Goal: Information Seeking & Learning: Learn about a topic

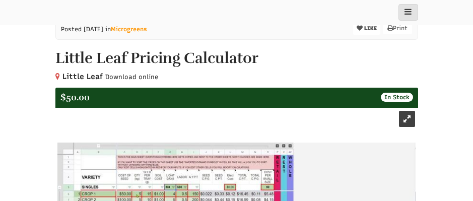
select select "Language Translate Widget"
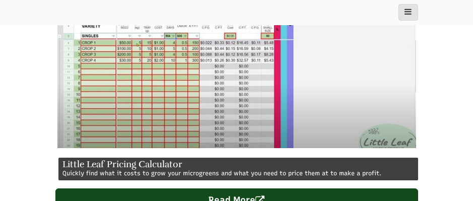
scroll to position [252, 0]
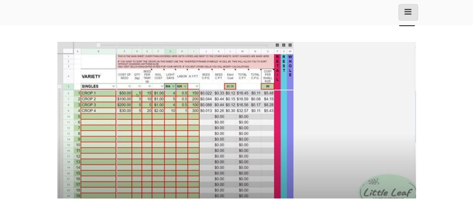
click at [204, 131] on img at bounding box center [236, 120] width 359 height 157
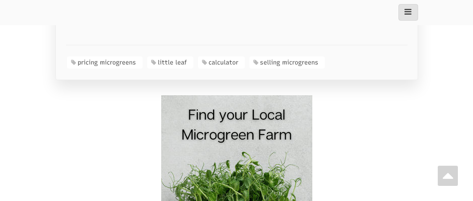
scroll to position [907, 0]
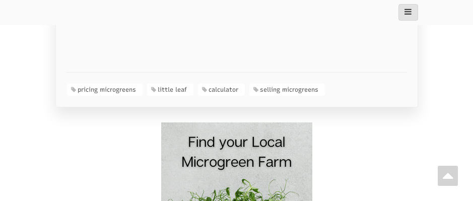
click at [252, 162] on img at bounding box center [236, 197] width 151 height 151
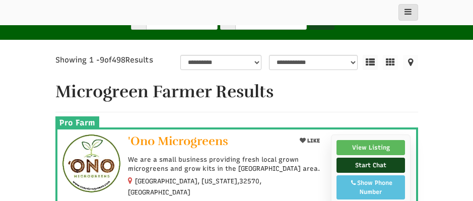
select select "Language Translate Widget"
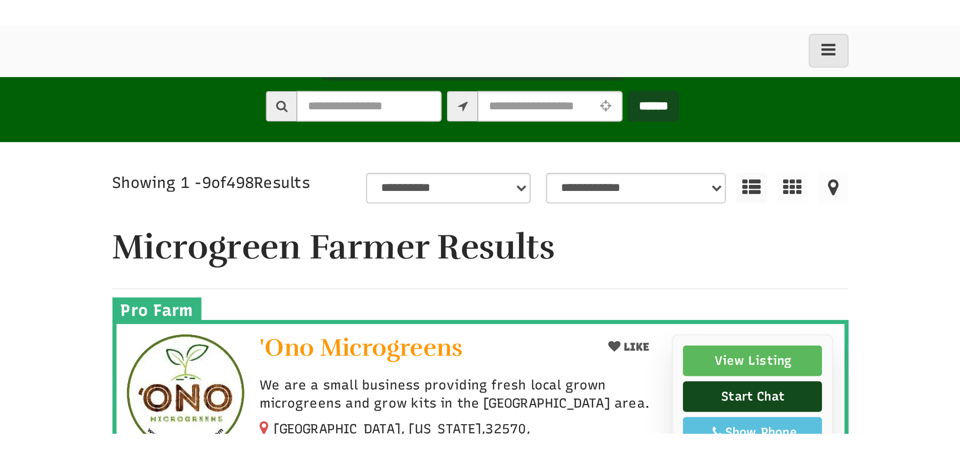
scroll to position [101, 0]
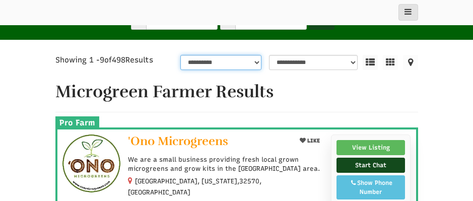
click at [256, 62] on select "**********" at bounding box center [220, 62] width 81 height 15
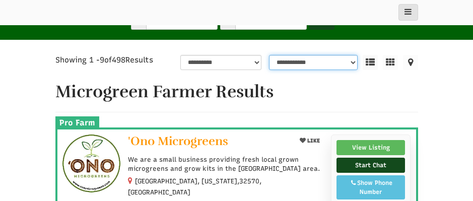
click at [332, 61] on select "**********" at bounding box center [313, 62] width 89 height 15
click at [374, 62] on icon at bounding box center [369, 62] width 15 height 15
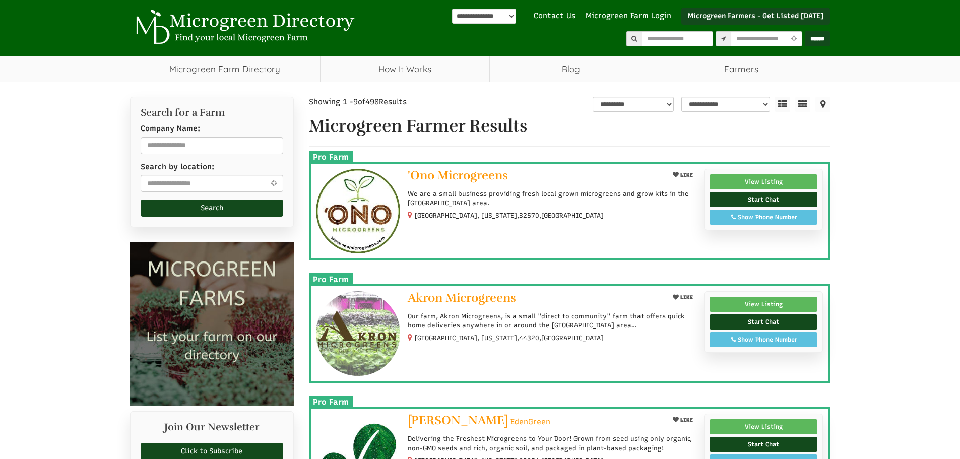
scroll to position [0, 0]
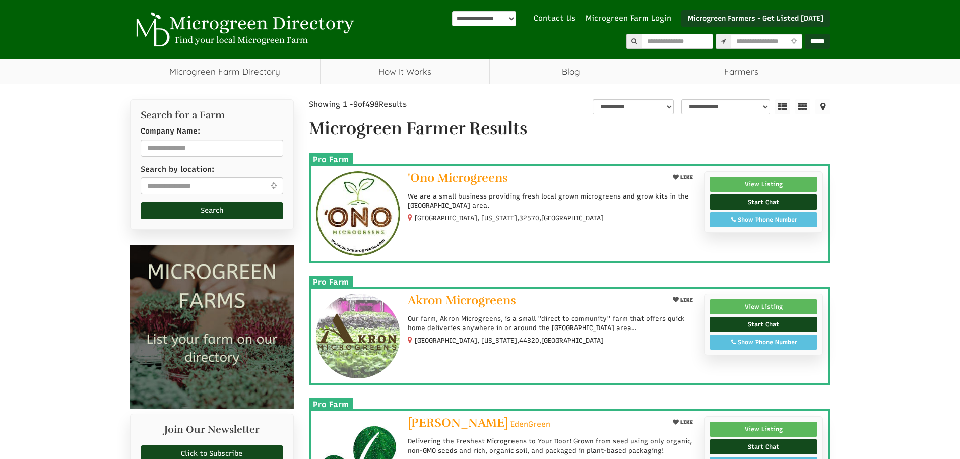
click at [473, 108] on icon at bounding box center [822, 106] width 15 height 15
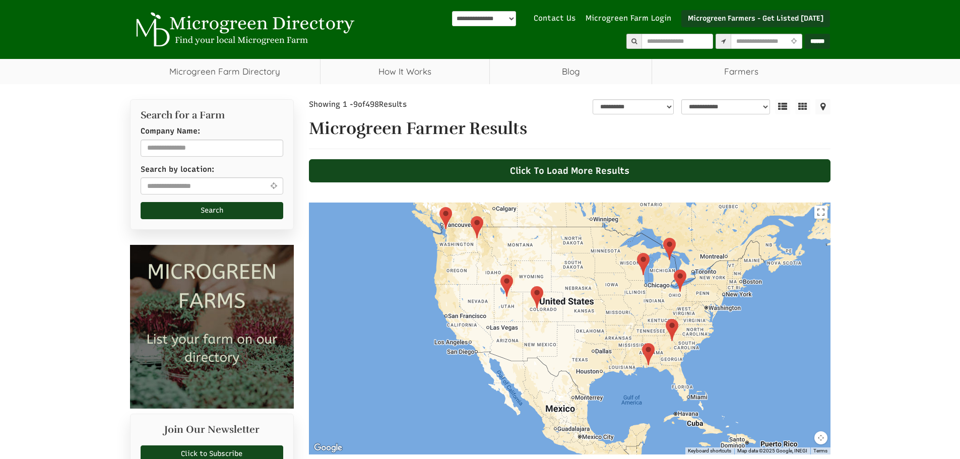
drag, startPoint x: 517, startPoint y: 376, endPoint x: 510, endPoint y: 344, distance: 32.9
click at [473, 201] on div at bounding box center [570, 329] width 522 height 252
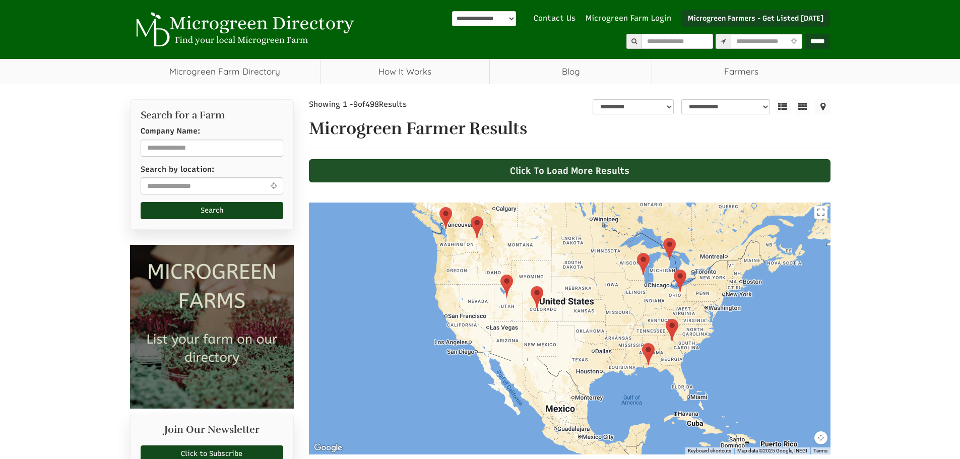
click at [473, 167] on div "Click To Load More Results" at bounding box center [570, 170] width 522 height 23
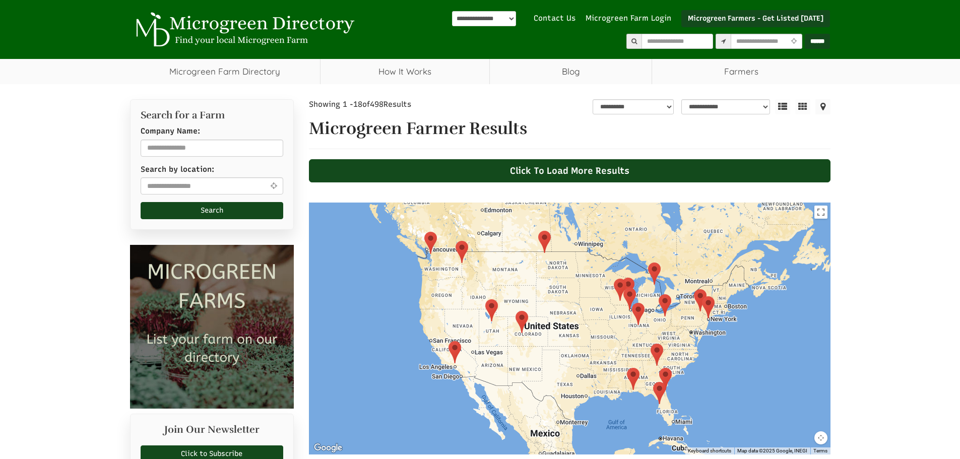
click at [473, 201] on div at bounding box center [570, 329] width 522 height 252
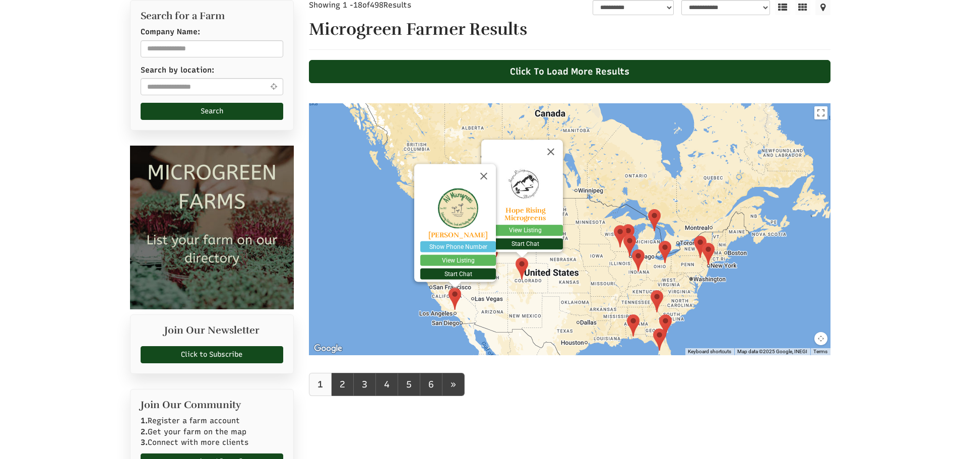
scroll to position [101, 0]
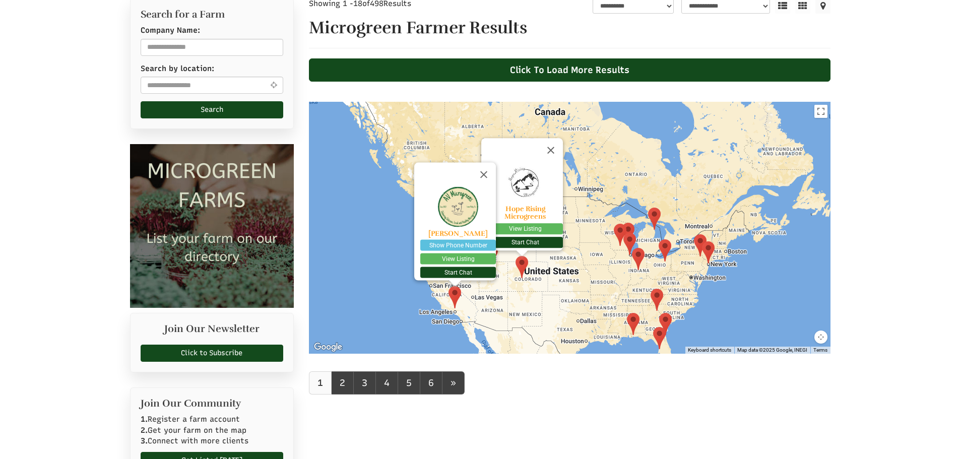
click at [473, 201] on div "Shannon Cunliffe Show Phone Number 16619655696 View Listing Start Chat Hope Ris…" at bounding box center [570, 228] width 522 height 252
click at [347, 201] on link "2" at bounding box center [342, 382] width 23 height 23
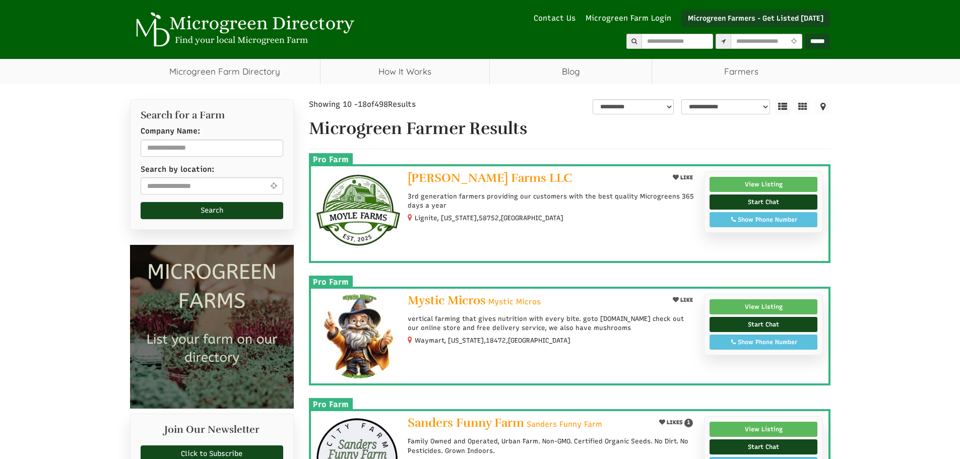
select select "Language Translate Widget"
click at [822, 107] on icon at bounding box center [822, 106] width 15 height 15
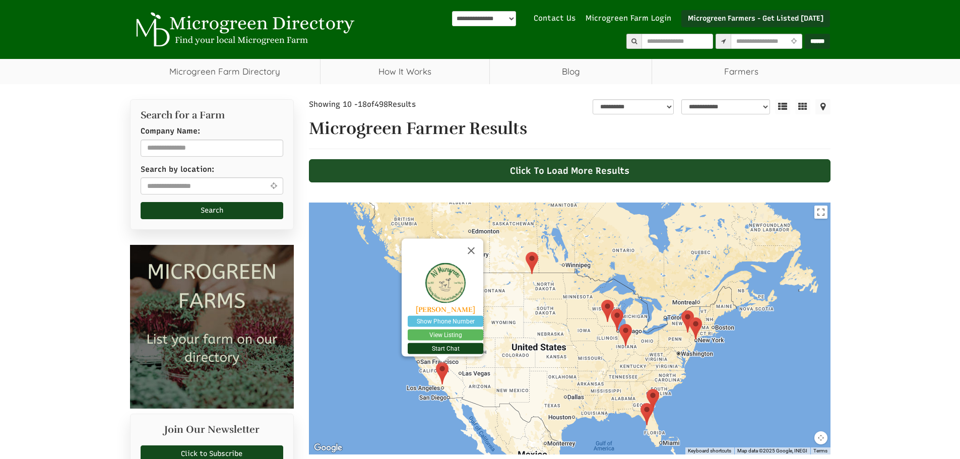
click at [580, 172] on div "Click To Load More Results" at bounding box center [570, 170] width 522 height 23
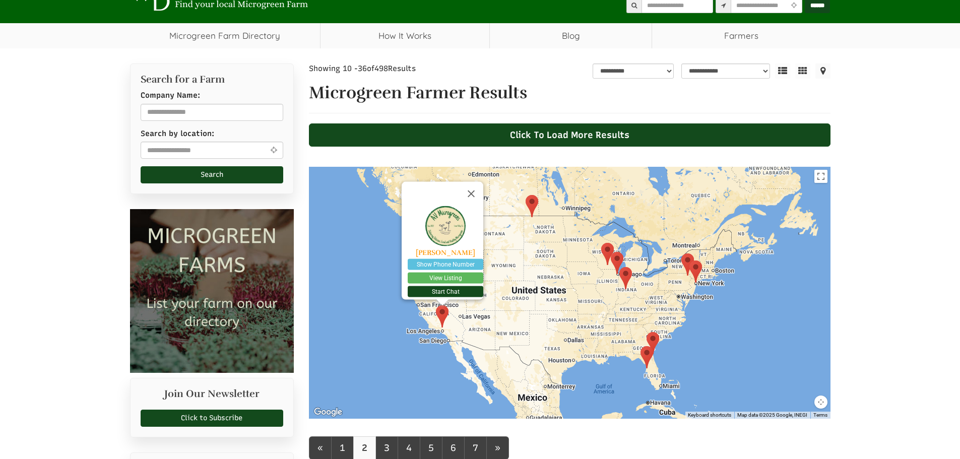
scroll to position [101, 0]
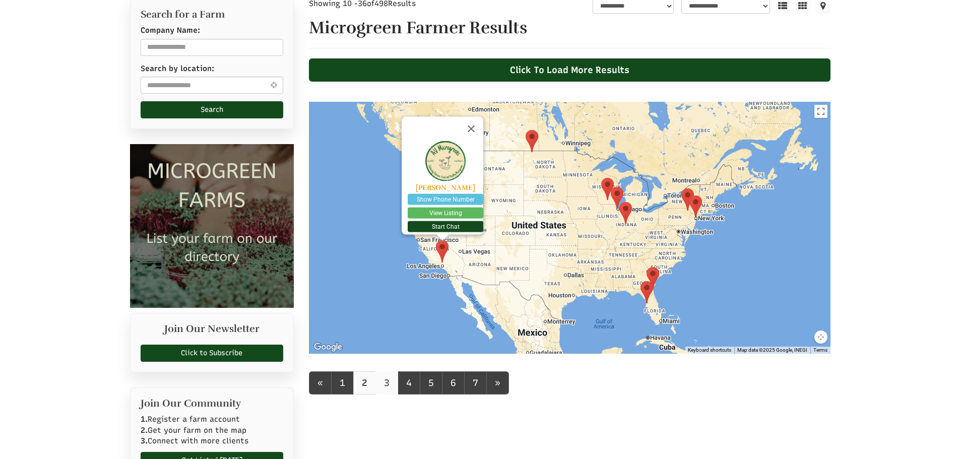
click at [387, 387] on link "3" at bounding box center [386, 382] width 23 height 23
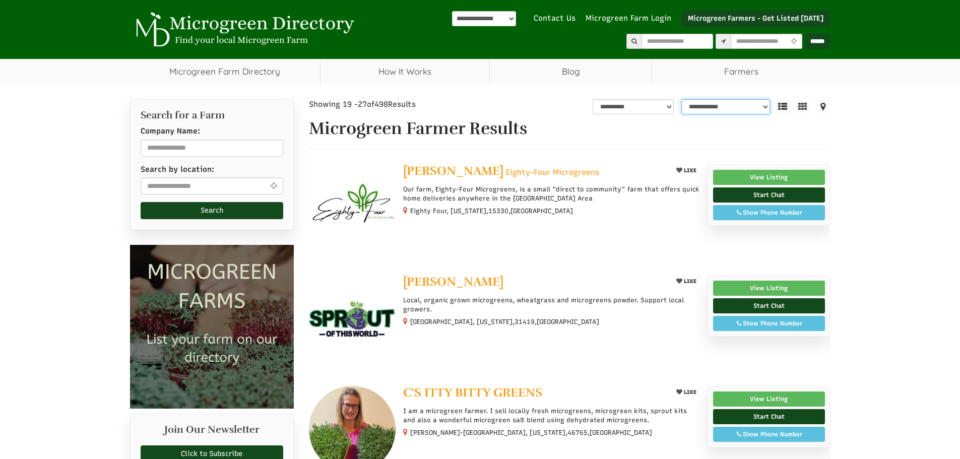
click at [760, 109] on select "**********" at bounding box center [725, 106] width 89 height 15
click at [822, 104] on icon at bounding box center [822, 106] width 15 height 15
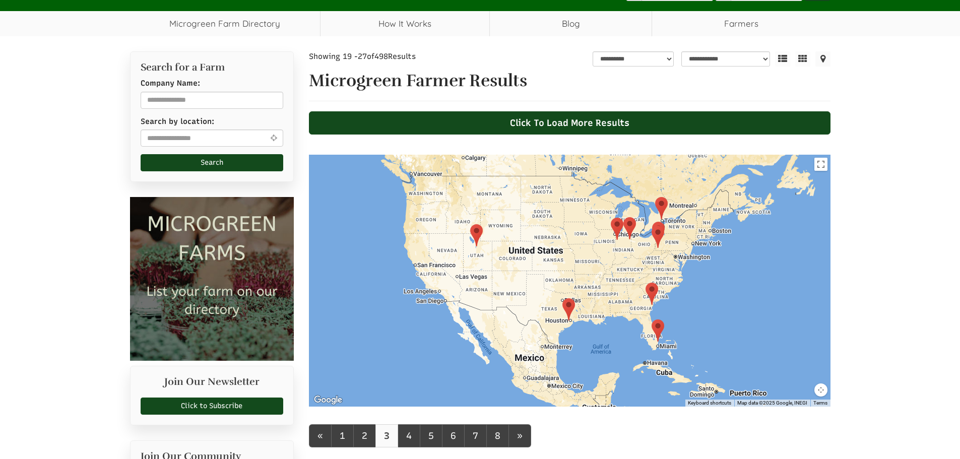
scroll to position [101, 0]
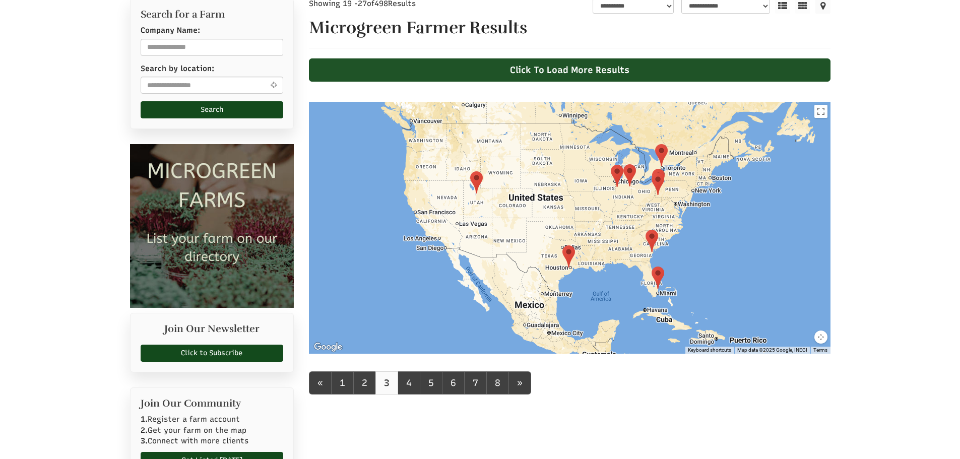
click at [569, 68] on div "Click To Load More Results" at bounding box center [570, 69] width 522 height 23
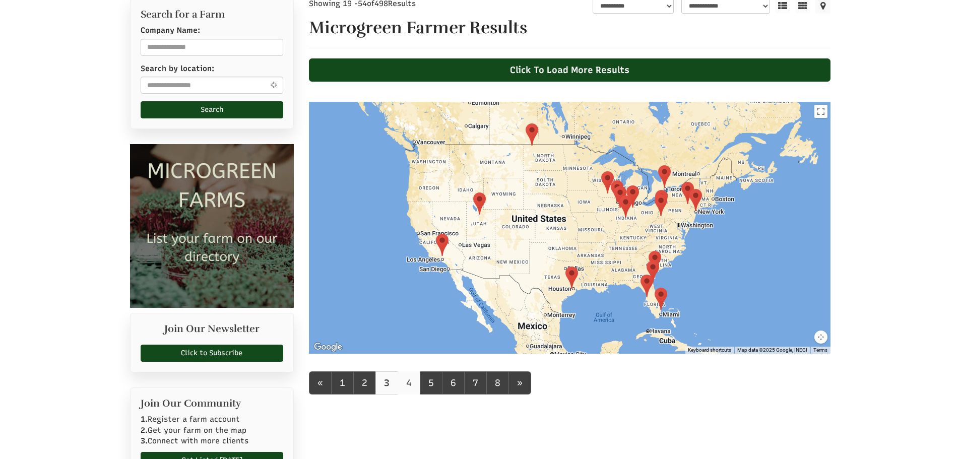
click at [407, 386] on link "4" at bounding box center [409, 382] width 23 height 23
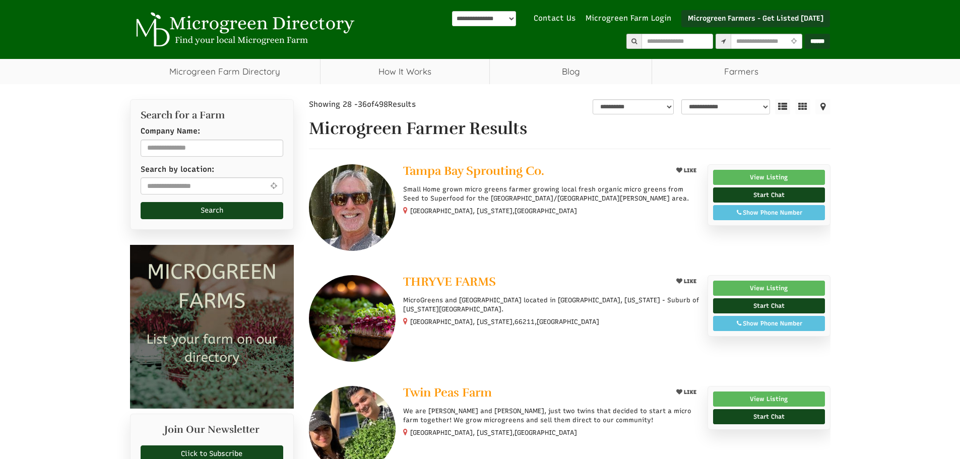
click at [824, 106] on icon at bounding box center [822, 106] width 15 height 15
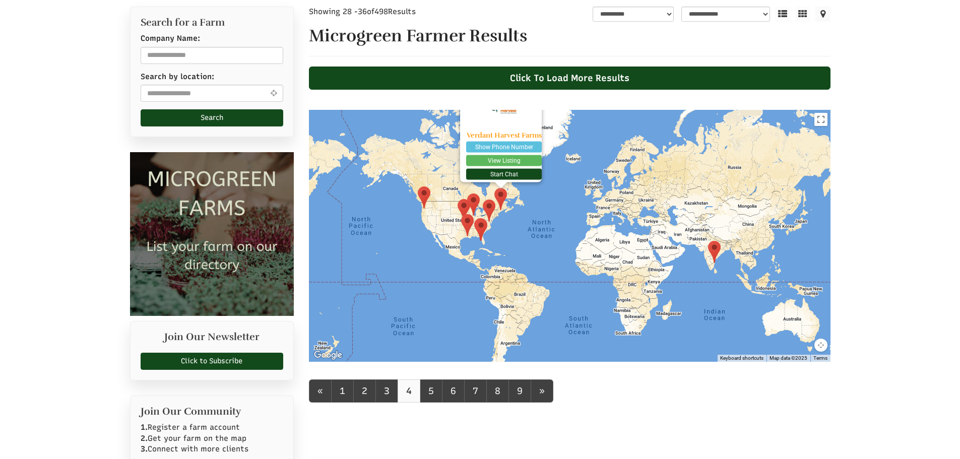
scroll to position [101, 0]
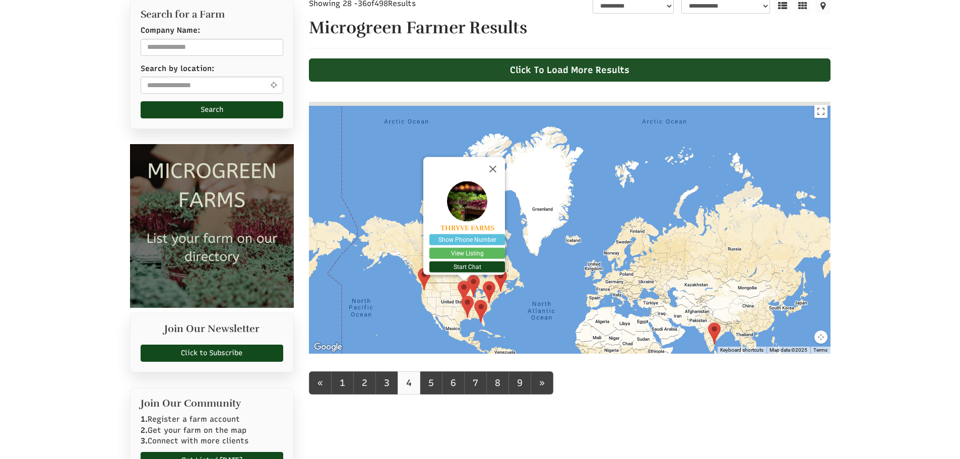
click at [457, 70] on div "Click To Load More Results" at bounding box center [570, 69] width 522 height 23
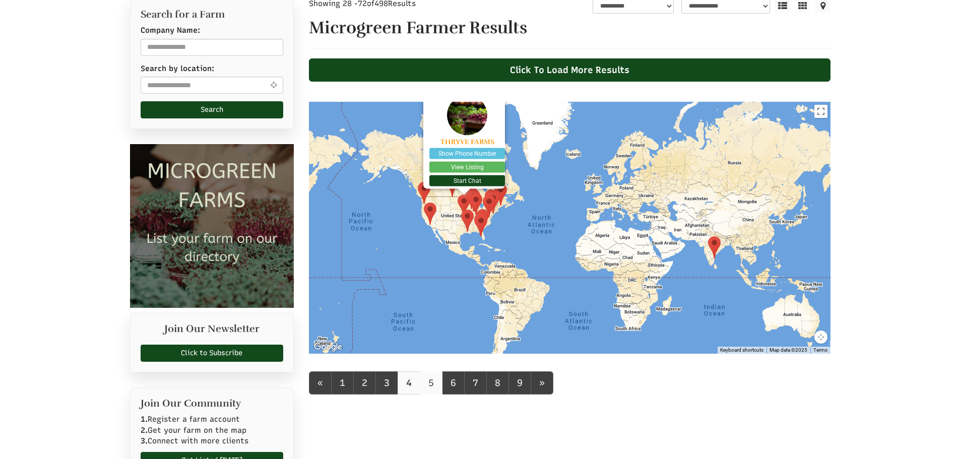
click at [428, 390] on link "5" at bounding box center [431, 382] width 23 height 23
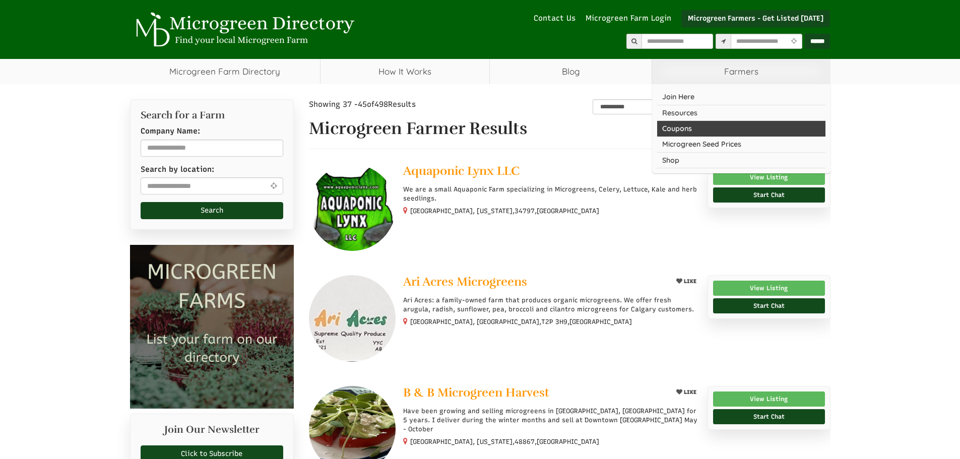
select select "Language Translate Widget"
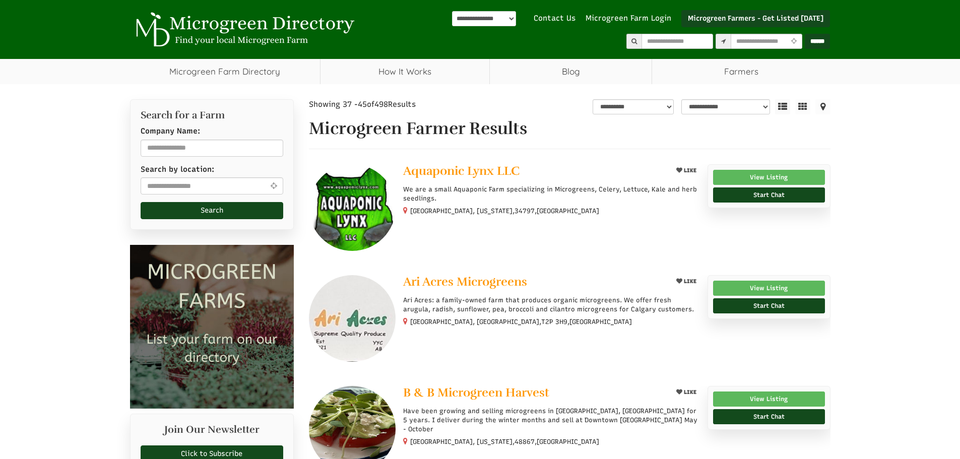
click at [822, 108] on icon at bounding box center [822, 106] width 15 height 15
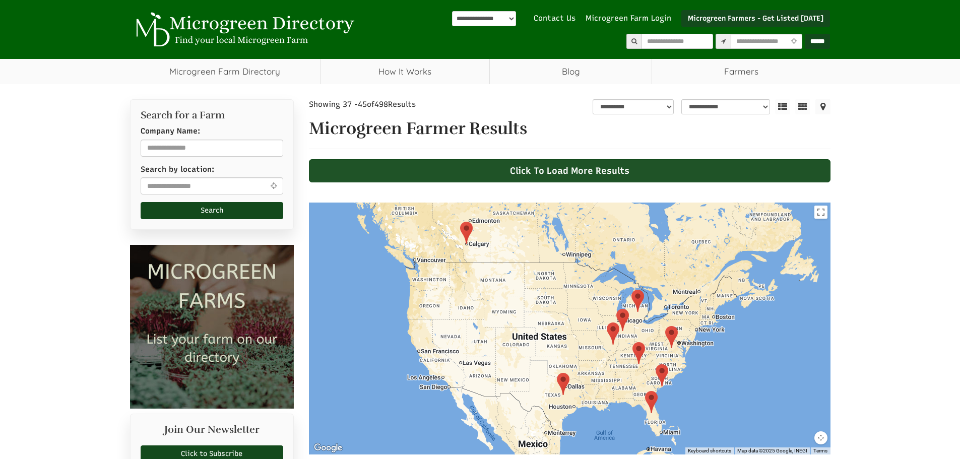
click at [512, 169] on div "Click To Load More Results" at bounding box center [570, 170] width 522 height 23
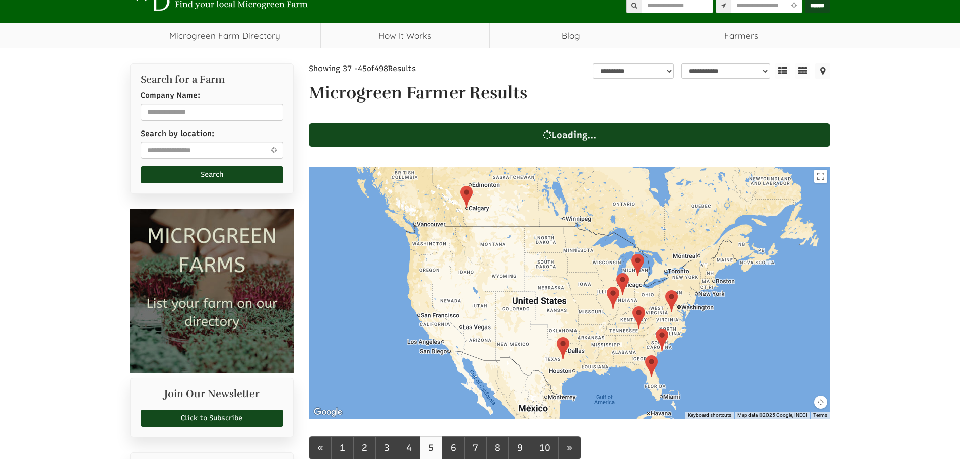
scroll to position [101, 0]
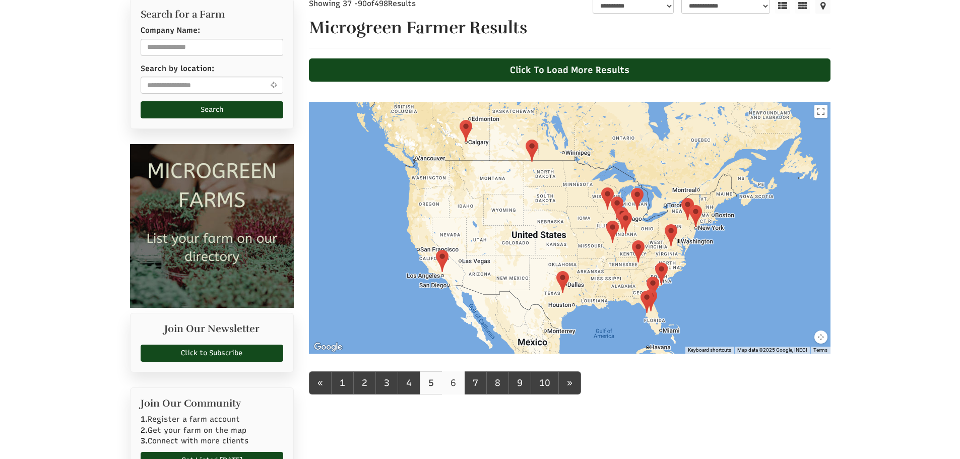
click at [457, 388] on link "6" at bounding box center [453, 382] width 23 height 23
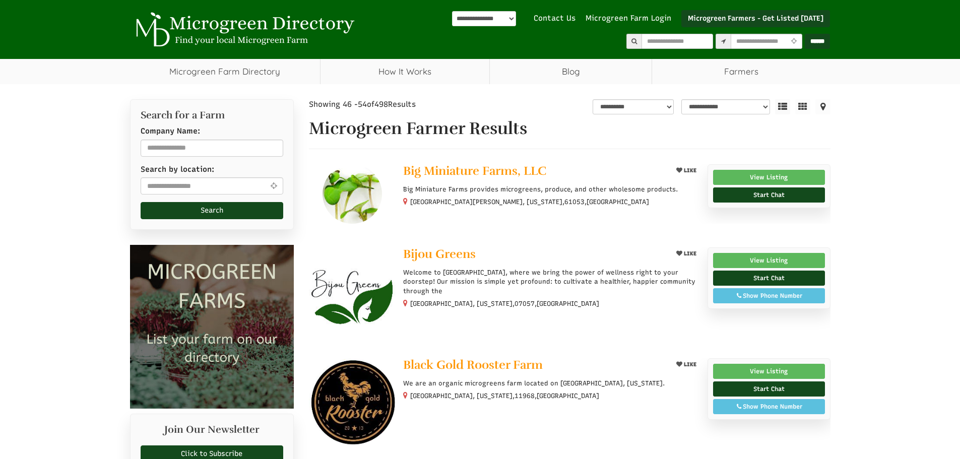
click at [828, 106] on icon at bounding box center [822, 106] width 15 height 15
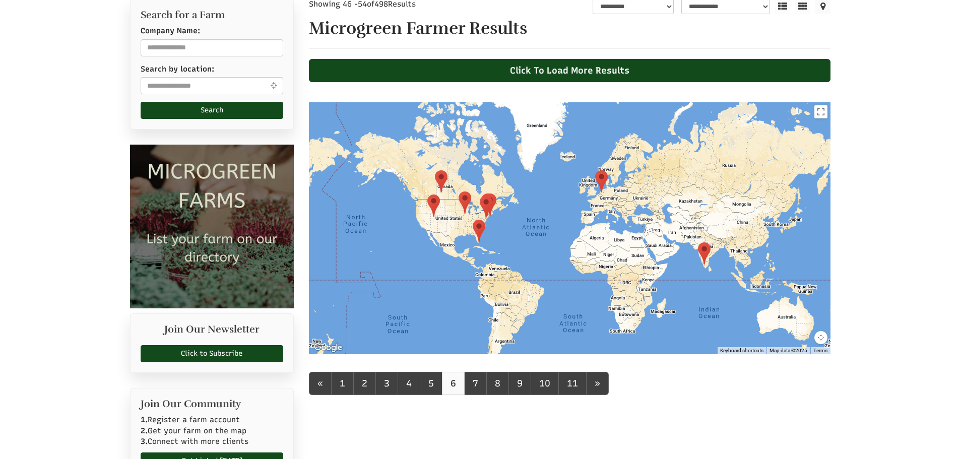
scroll to position [101, 0]
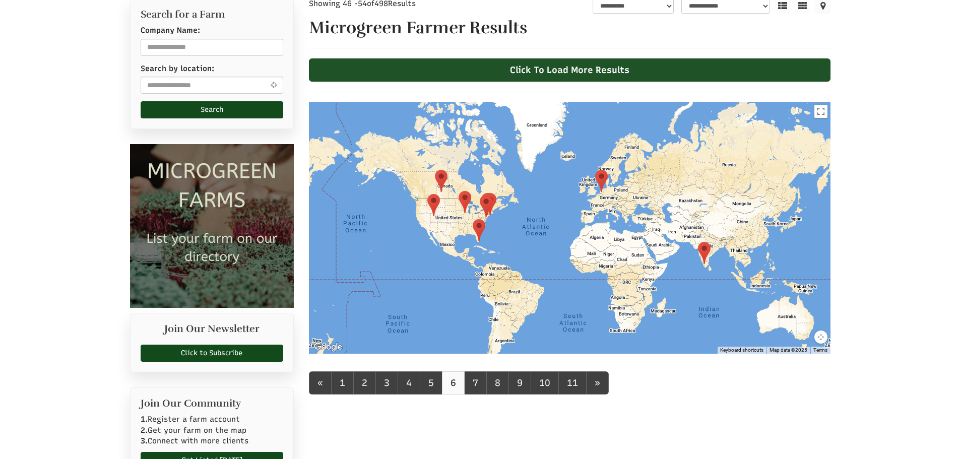
click at [424, 70] on div "Click To Load More Results" at bounding box center [570, 69] width 522 height 23
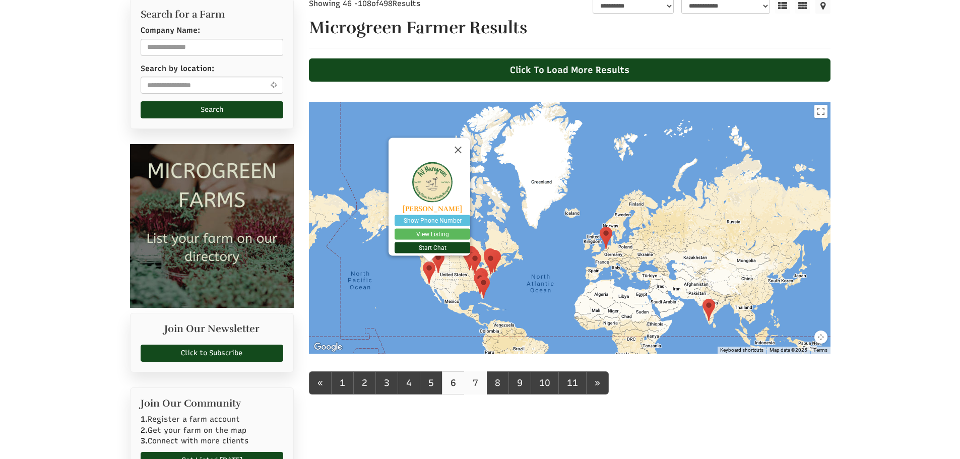
click at [475, 391] on link "7" at bounding box center [475, 382] width 23 height 23
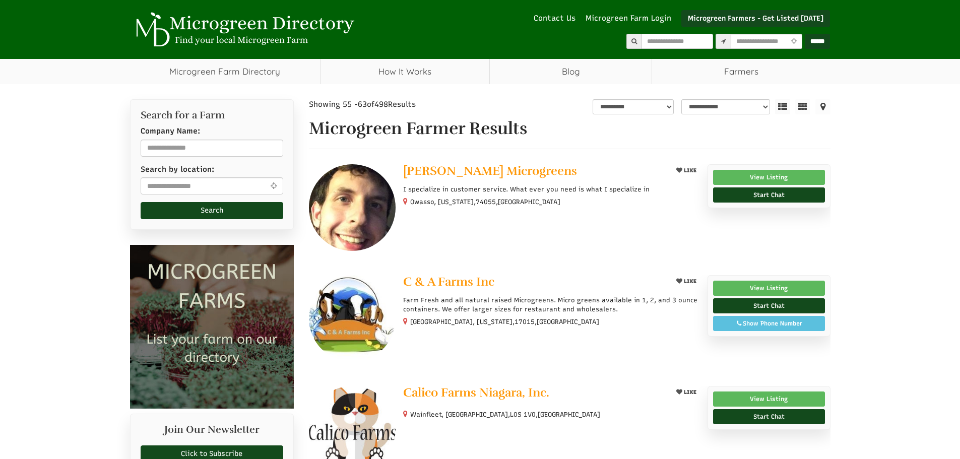
select select "Language Translate Widget"
click at [822, 106] on icon at bounding box center [822, 106] width 15 height 15
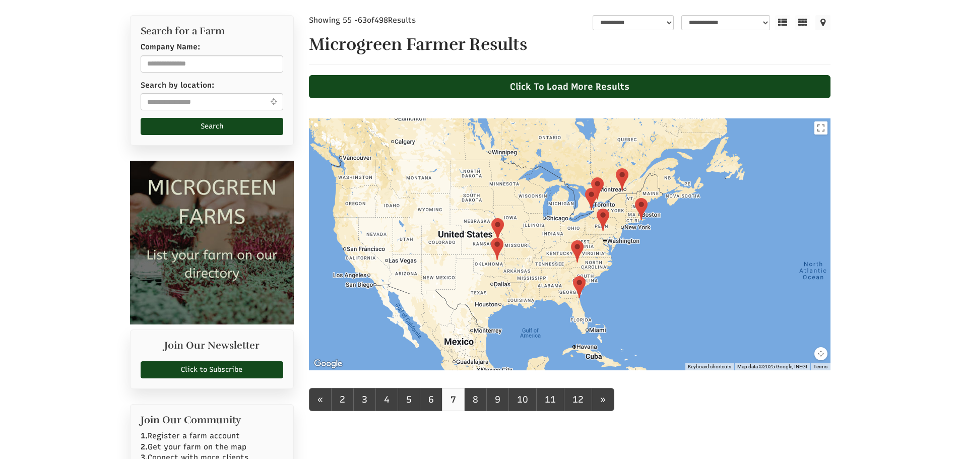
scroll to position [101, 0]
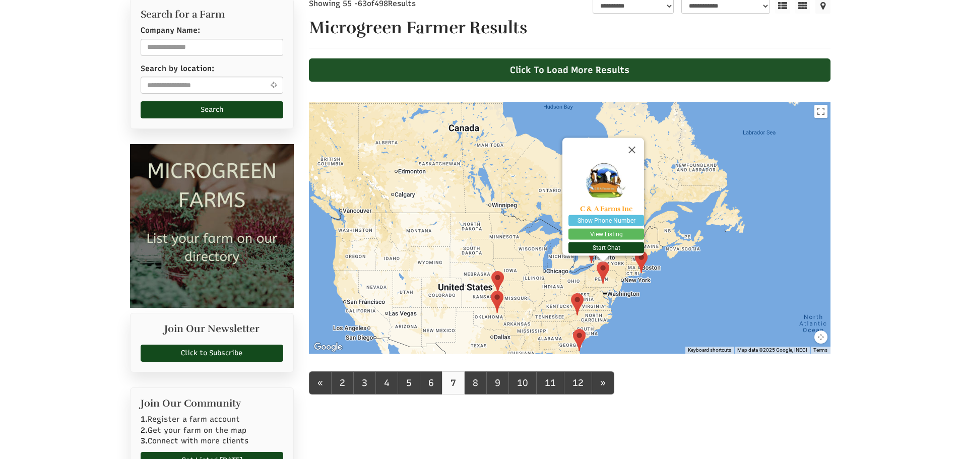
click at [423, 70] on div "Click To Load More Results" at bounding box center [570, 69] width 522 height 23
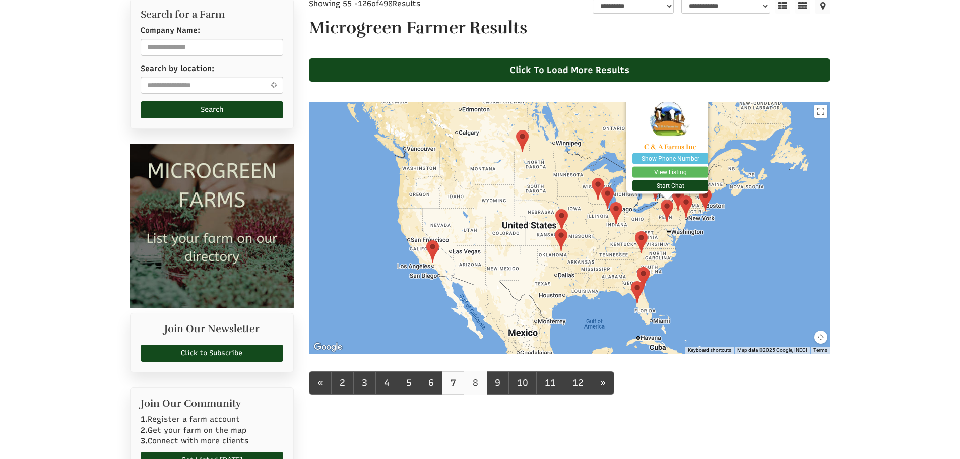
click at [477, 386] on link "8" at bounding box center [475, 382] width 23 height 23
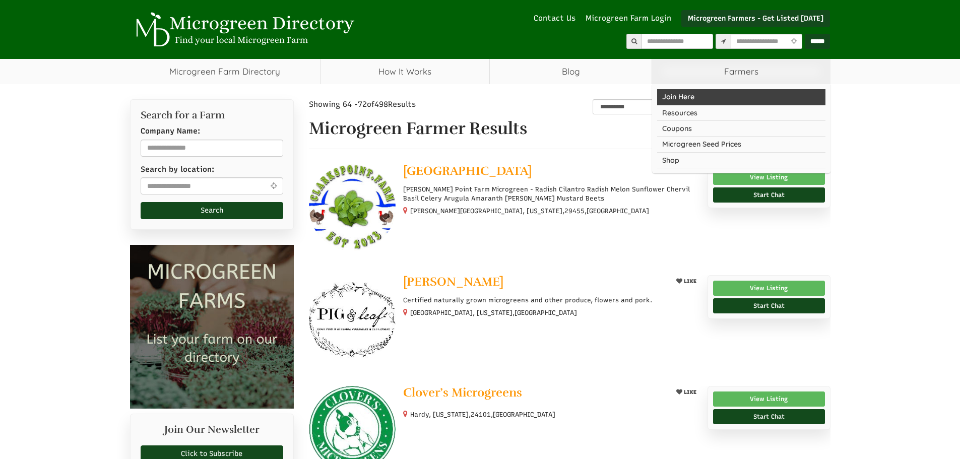
select select "Language Translate Widget"
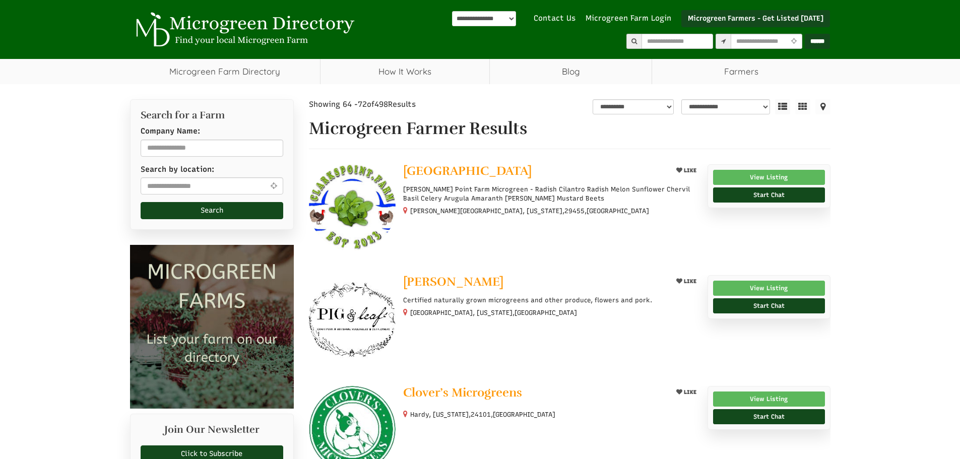
click at [823, 108] on icon at bounding box center [822, 106] width 15 height 15
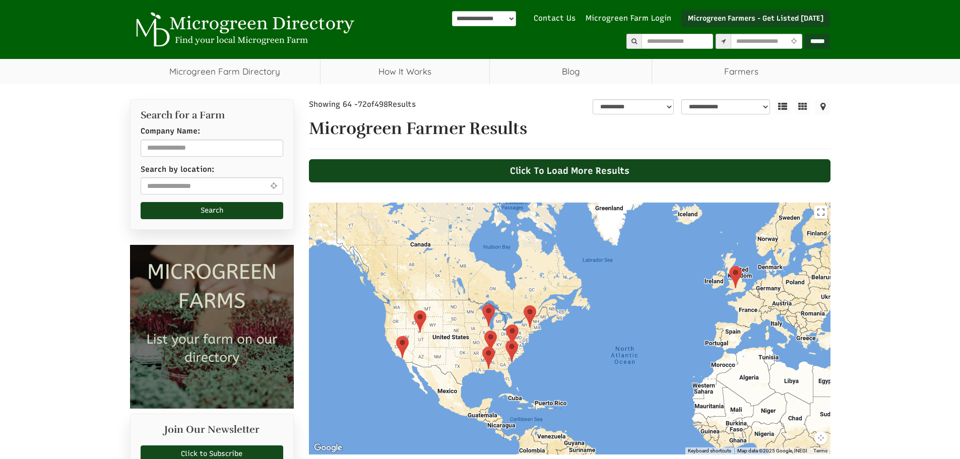
scroll to position [50, 0]
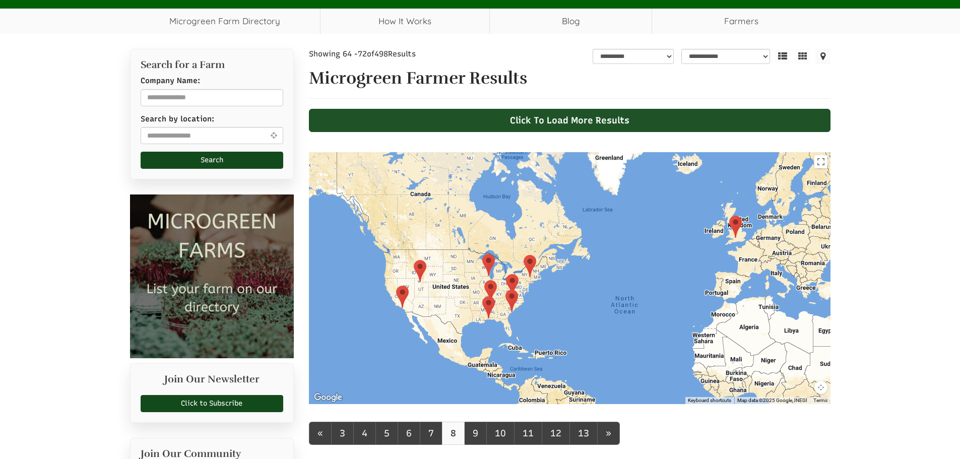
click at [527, 124] on div "Click To Load More Results" at bounding box center [570, 120] width 522 height 23
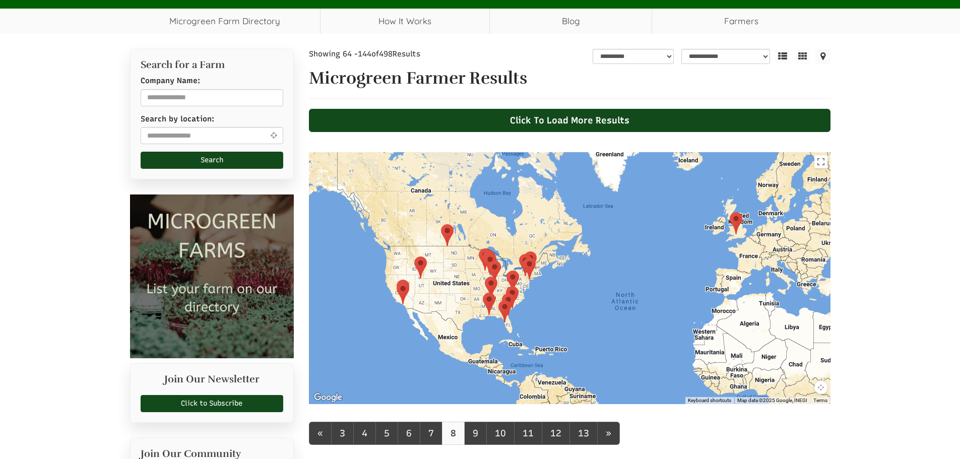
click at [824, 55] on icon at bounding box center [822, 56] width 15 height 15
click at [469, 431] on link "9" at bounding box center [475, 433] width 23 height 23
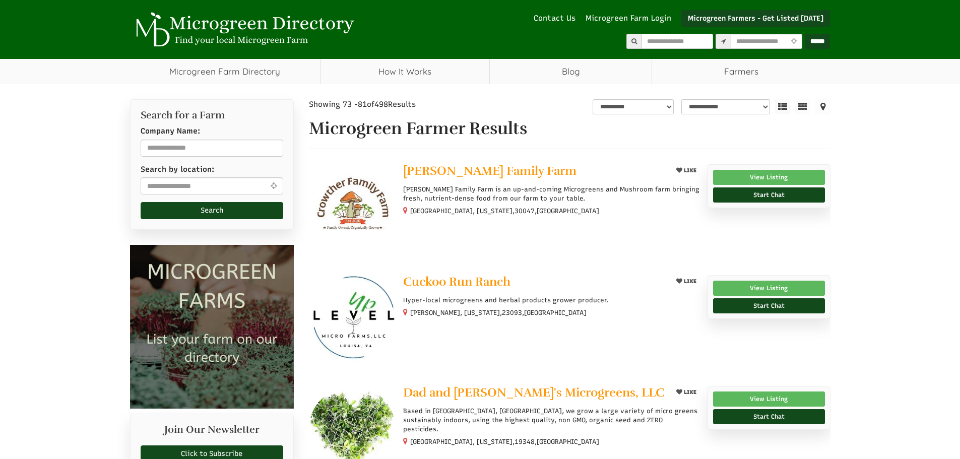
select select "Language Translate Widget"
click at [826, 105] on icon at bounding box center [822, 106] width 15 height 15
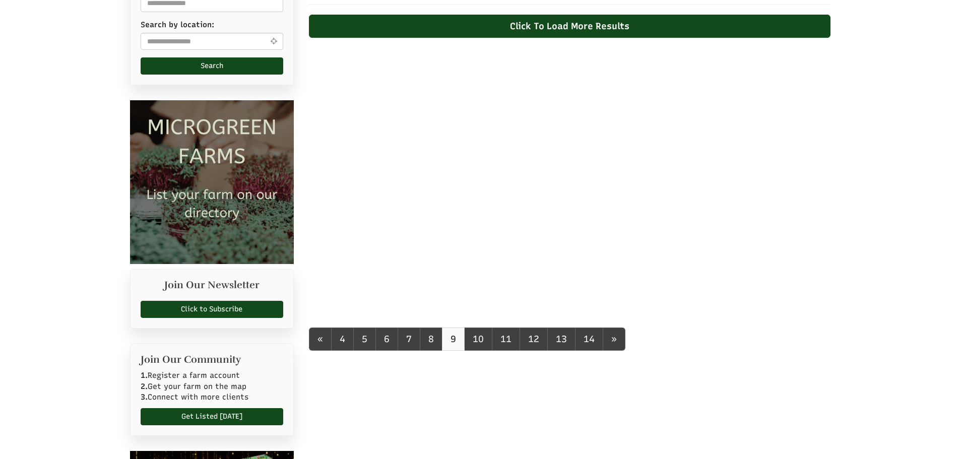
scroll to position [151, 0]
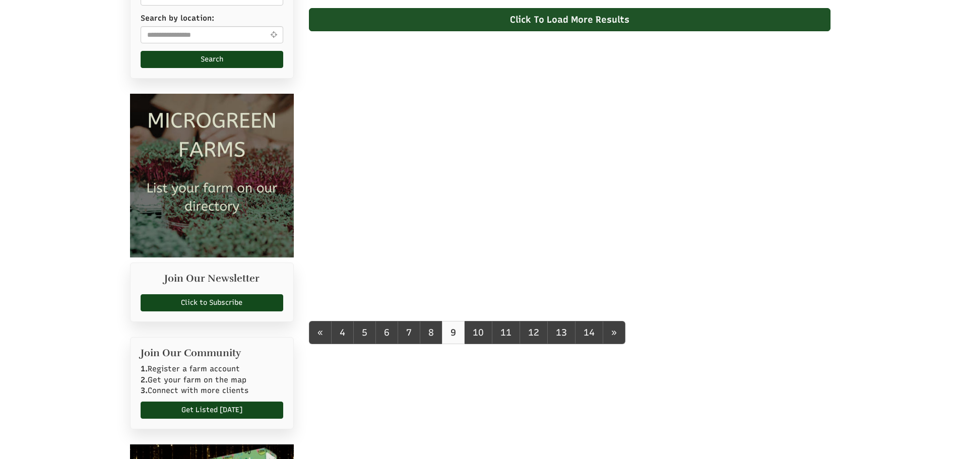
click at [507, 22] on div "Click To Load More Results" at bounding box center [570, 19] width 522 height 23
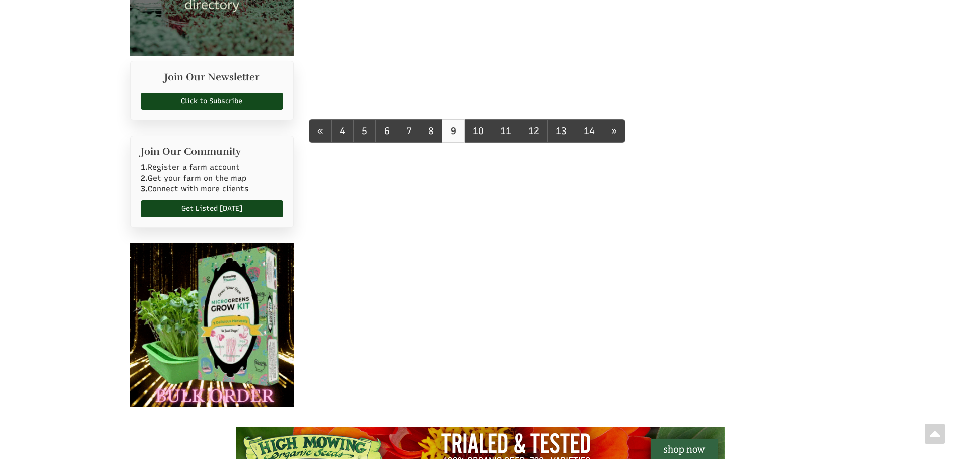
scroll to position [101, 0]
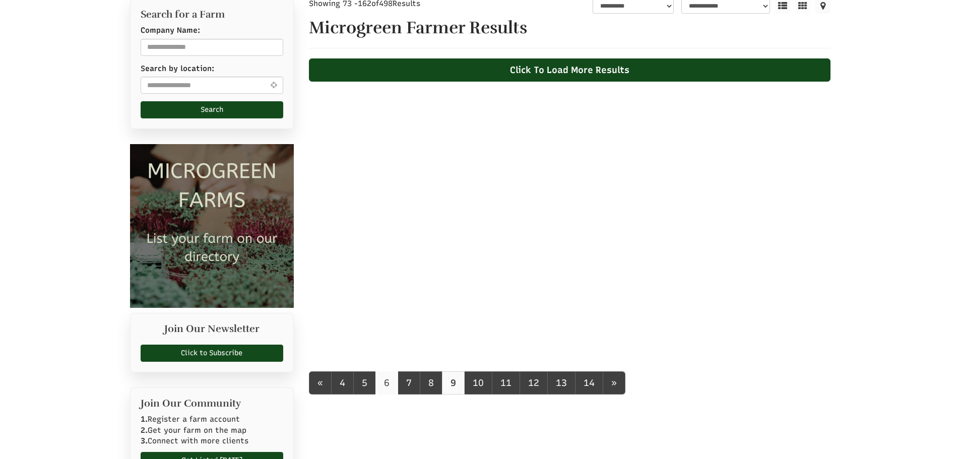
click at [385, 386] on link "6" at bounding box center [386, 382] width 23 height 23
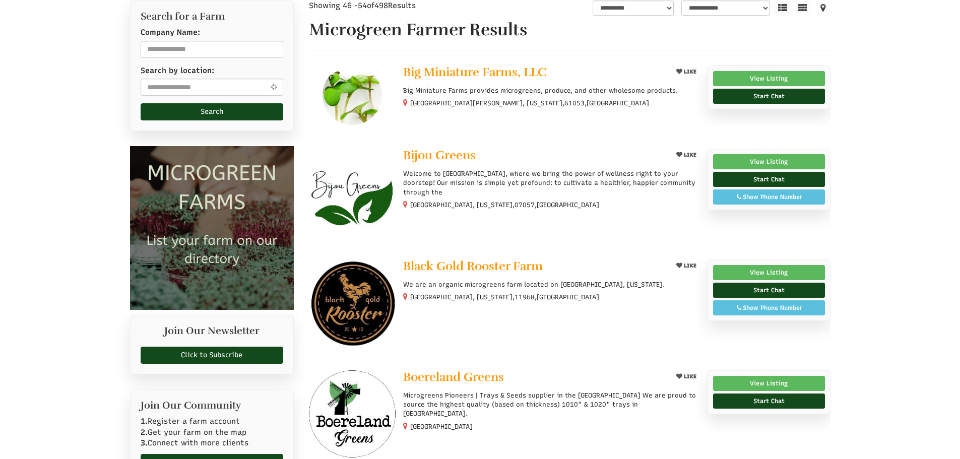
scroll to position [101, 0]
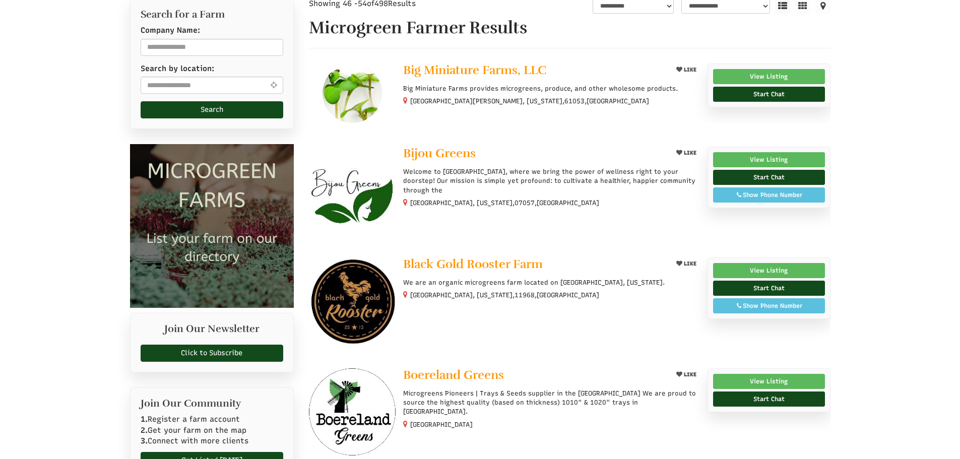
select select "Language Translate Widget"
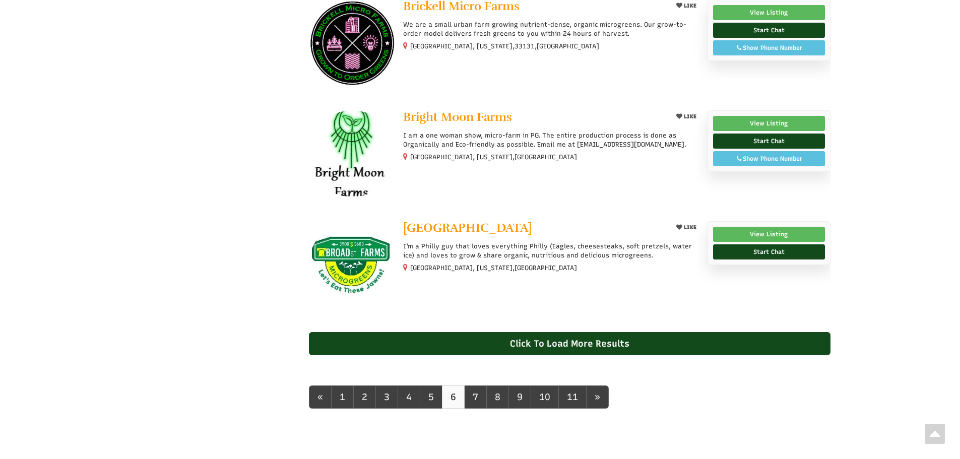
scroll to position [806, 0]
